Goal: Communication & Community: Answer question/provide support

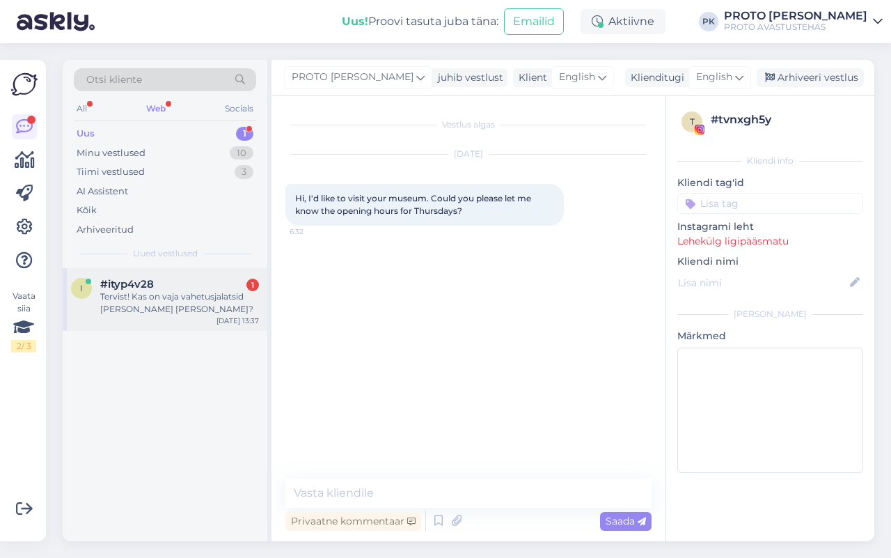
click at [143, 304] on div "Tervist! Kas on vaja vahetusjalatsid [PERSON_NAME] [PERSON_NAME]?" at bounding box center [179, 302] width 159 height 25
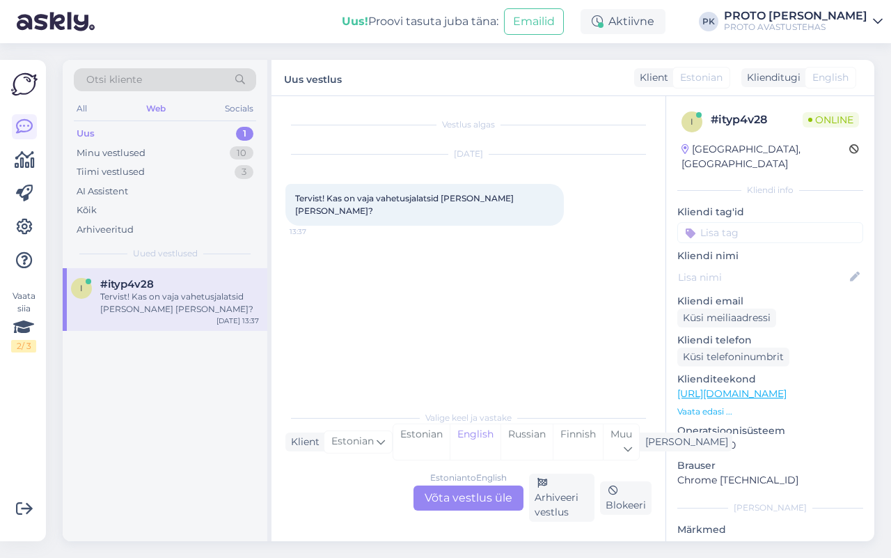
click at [436, 494] on div "Estonian to English Võta vestlus üle" at bounding box center [468, 497] width 110 height 25
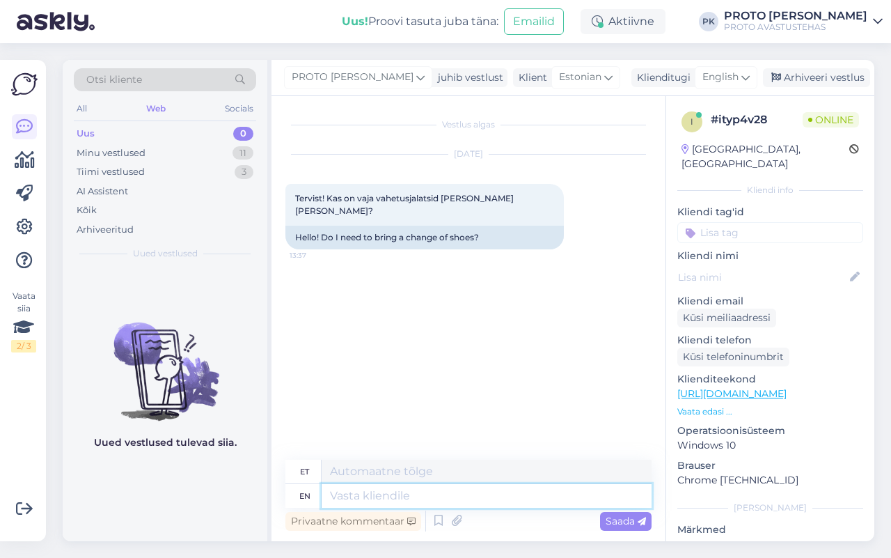
click at [486, 488] on textarea at bounding box center [487, 496] width 330 height 24
type textarea "Tere"
click at [733, 71] on span "English" at bounding box center [720, 77] width 36 height 15
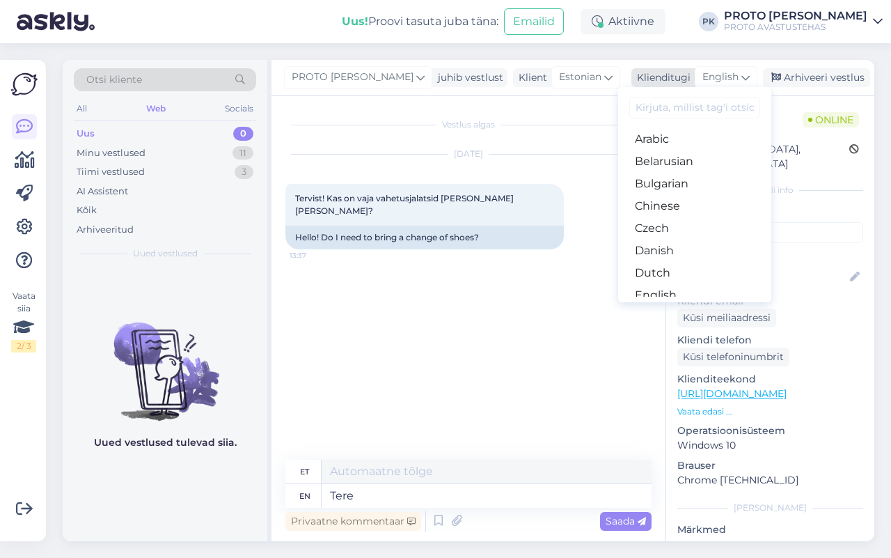
type textarea "Tere"
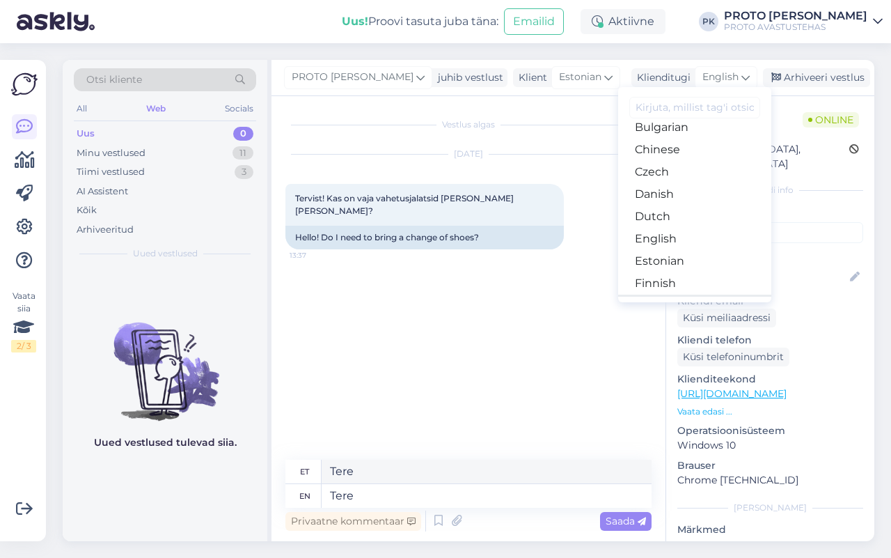
scroll to position [87, 0]
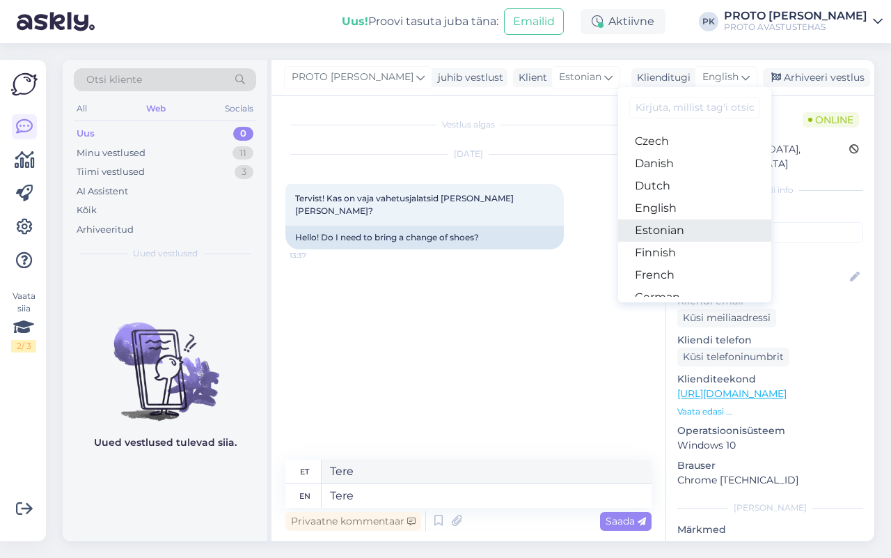
click at [684, 223] on link "Estonian" at bounding box center [694, 230] width 153 height 22
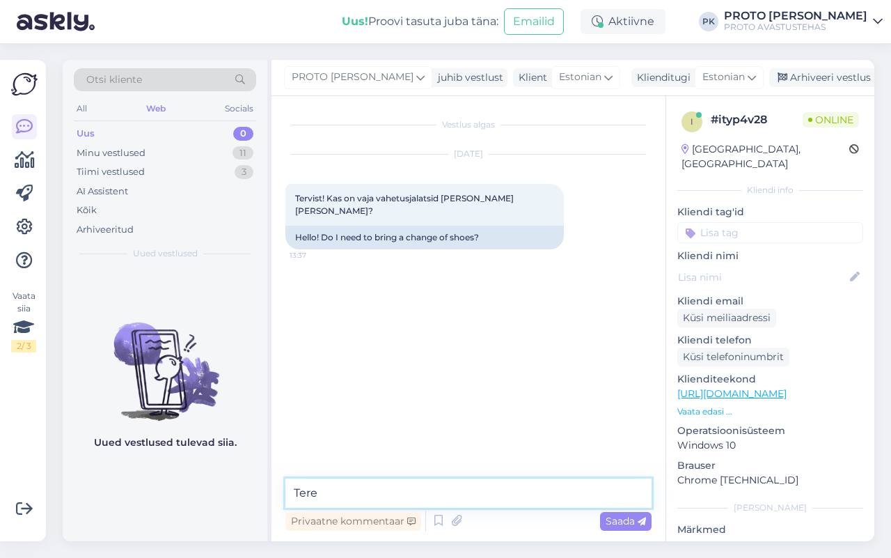
click at [338, 494] on textarea "Tere" at bounding box center [468, 492] width 366 height 29
type textarea "Tere, ei [PERSON_NAME]."
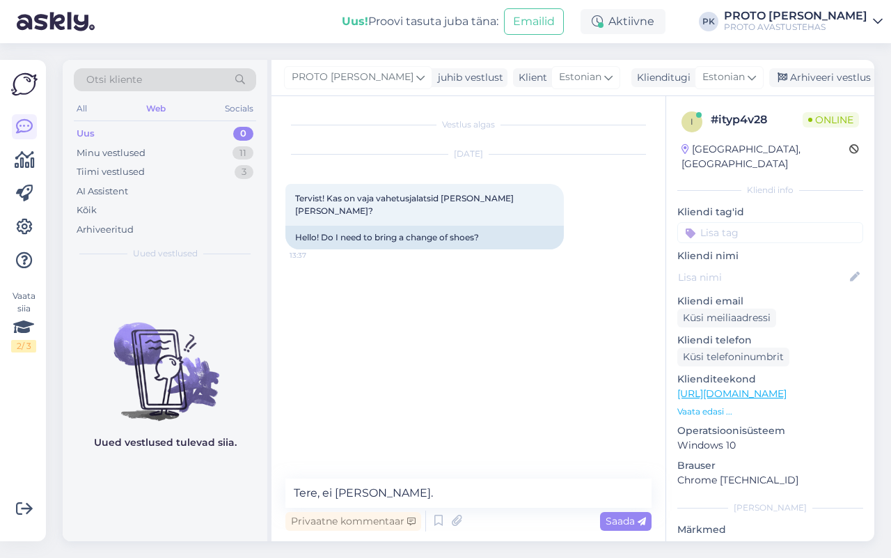
click at [623, 510] on div "Privaatne kommentaar Saada" at bounding box center [468, 520] width 366 height 26
click at [637, 526] on span "Saada" at bounding box center [626, 520] width 40 height 13
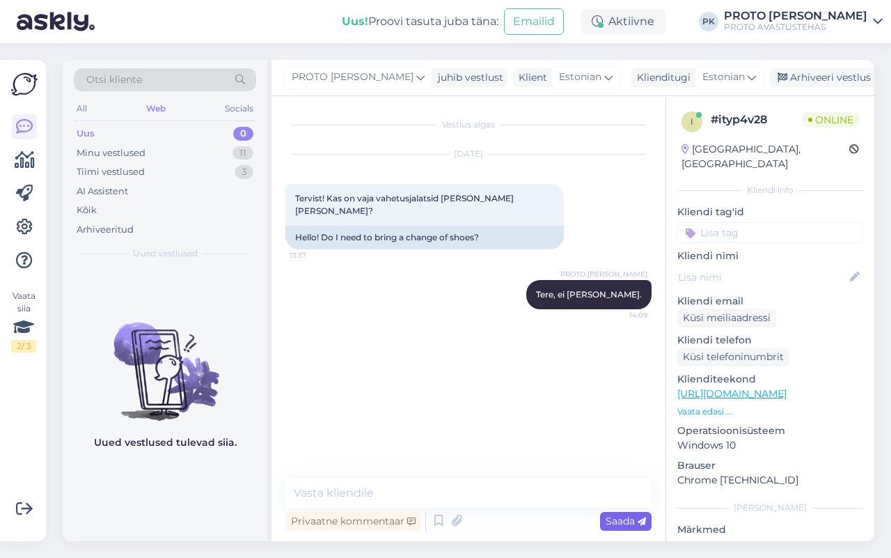
click at [648, 519] on div "Saada" at bounding box center [626, 521] width 52 height 19
